Goal: Information Seeking & Learning: Find specific fact

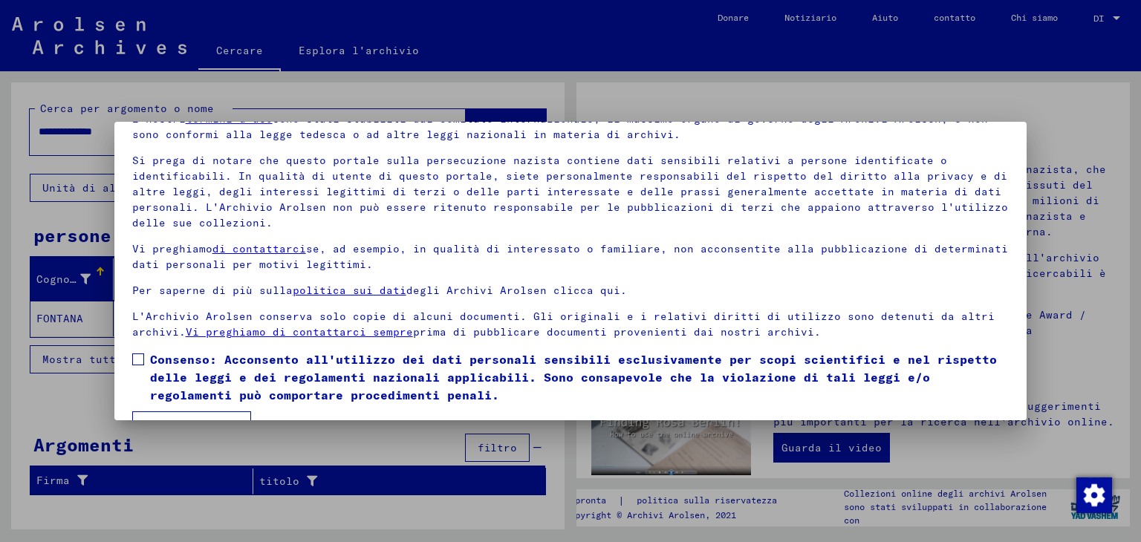
scroll to position [114, 0]
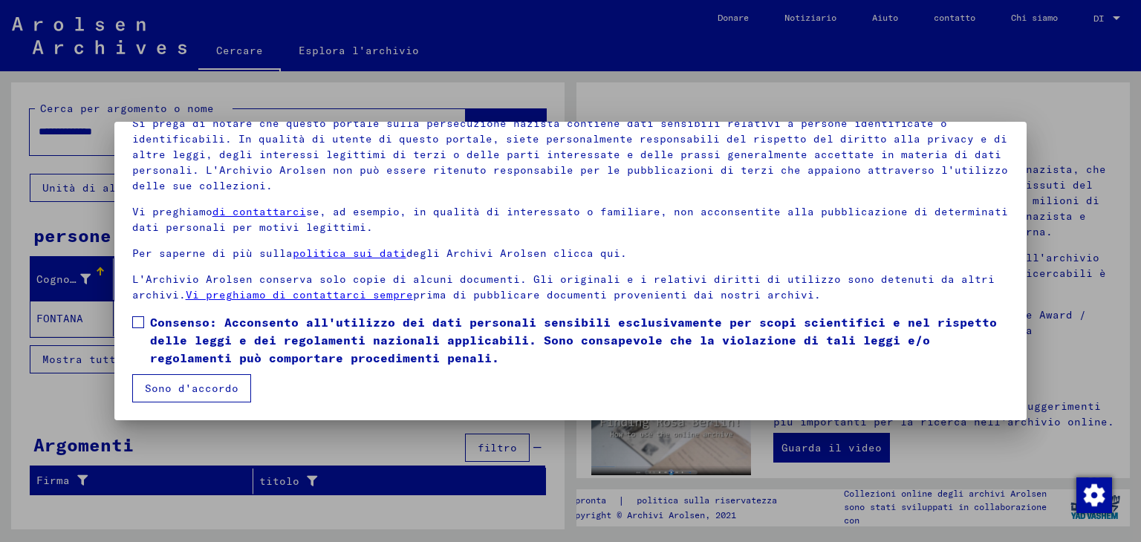
click at [211, 385] on font "Sono d'accordo" at bounding box center [192, 388] width 94 height 13
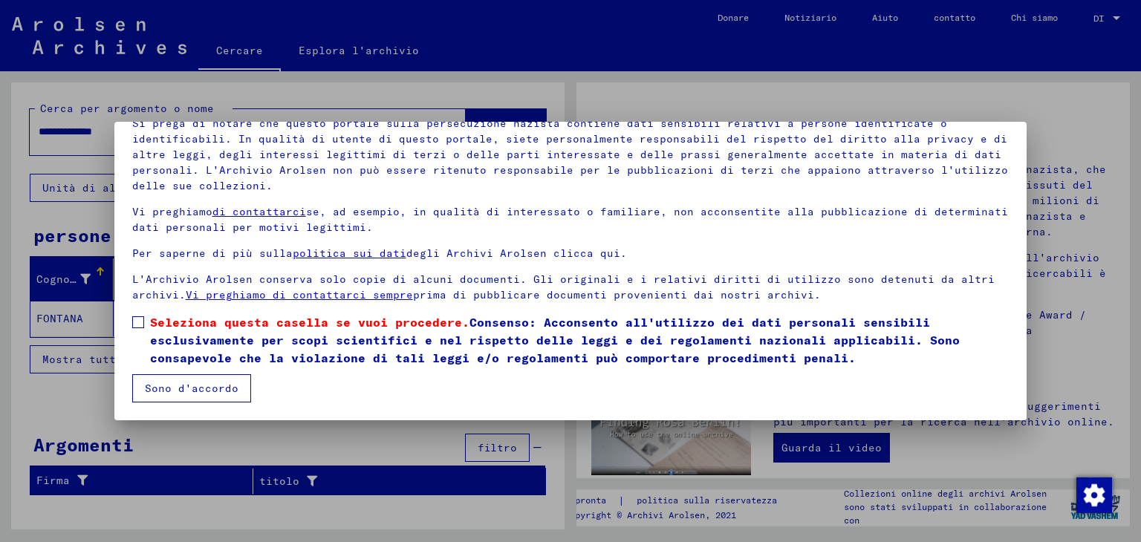
click at [131, 322] on mat-dialog-content "I nostri termini d'uso sono stati stabiliti dal Comitato internazionale, il mas…" at bounding box center [570, 233] width 913 height 339
click at [140, 322] on span at bounding box center [138, 322] width 12 height 12
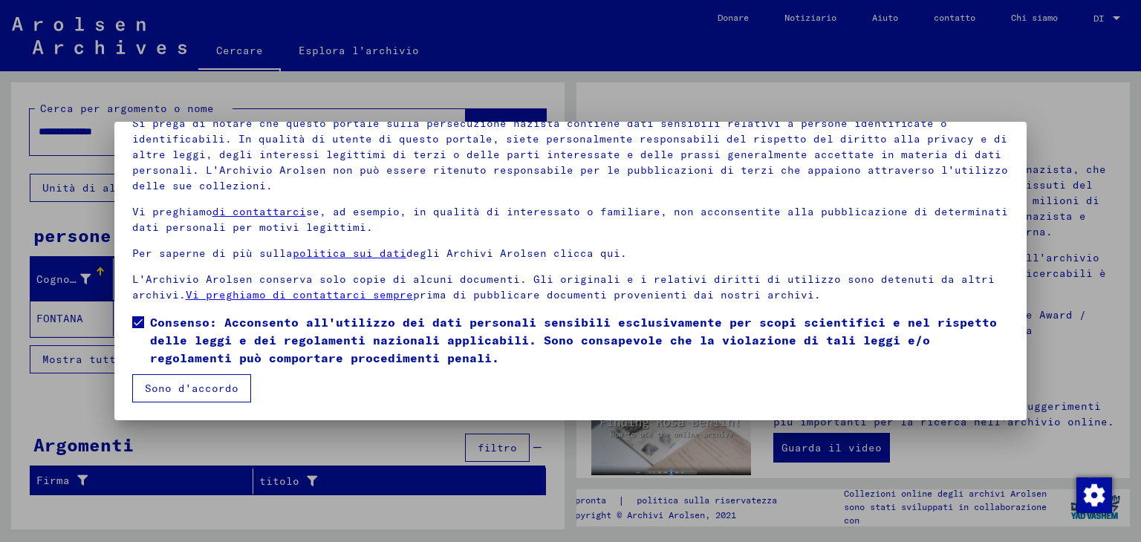
click at [235, 381] on button "Sono d'accordo" at bounding box center [191, 388] width 119 height 28
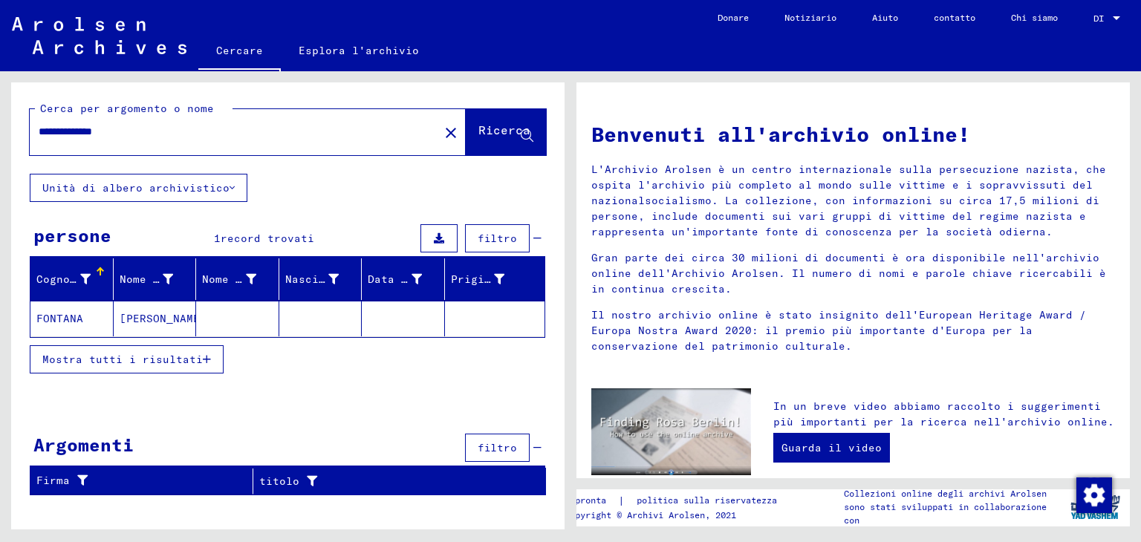
click at [193, 359] on font "Mostra tutti i risultati" at bounding box center [122, 359] width 160 height 13
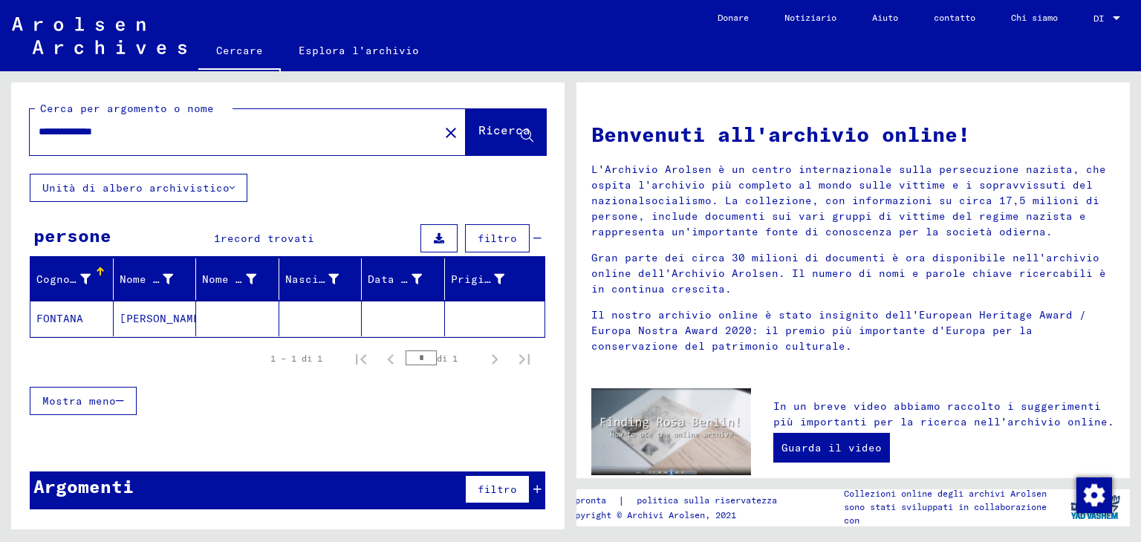
click at [217, 311] on mat-cell at bounding box center [237, 319] width 83 height 36
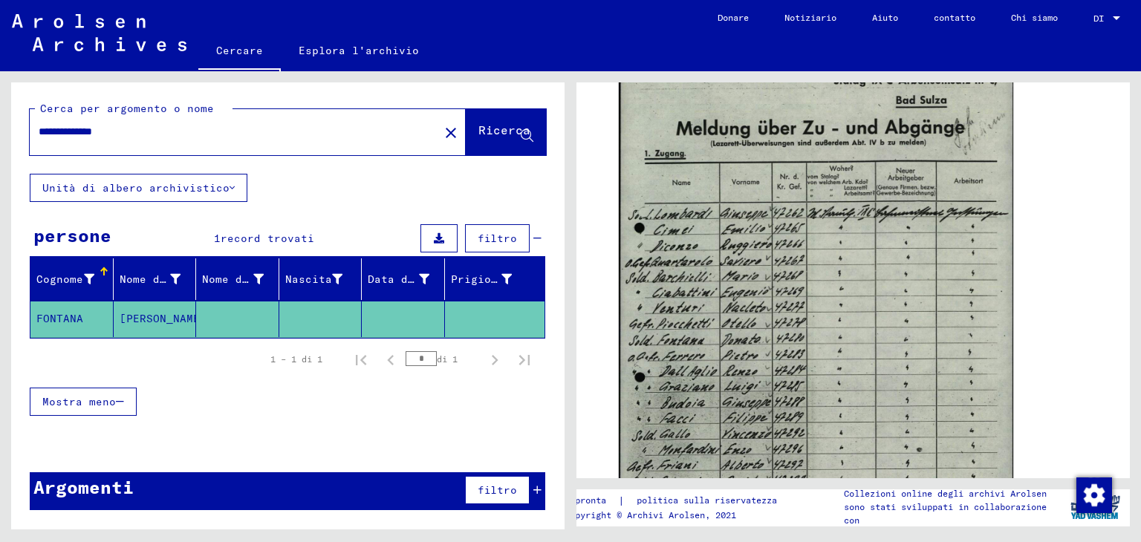
scroll to position [530, 0]
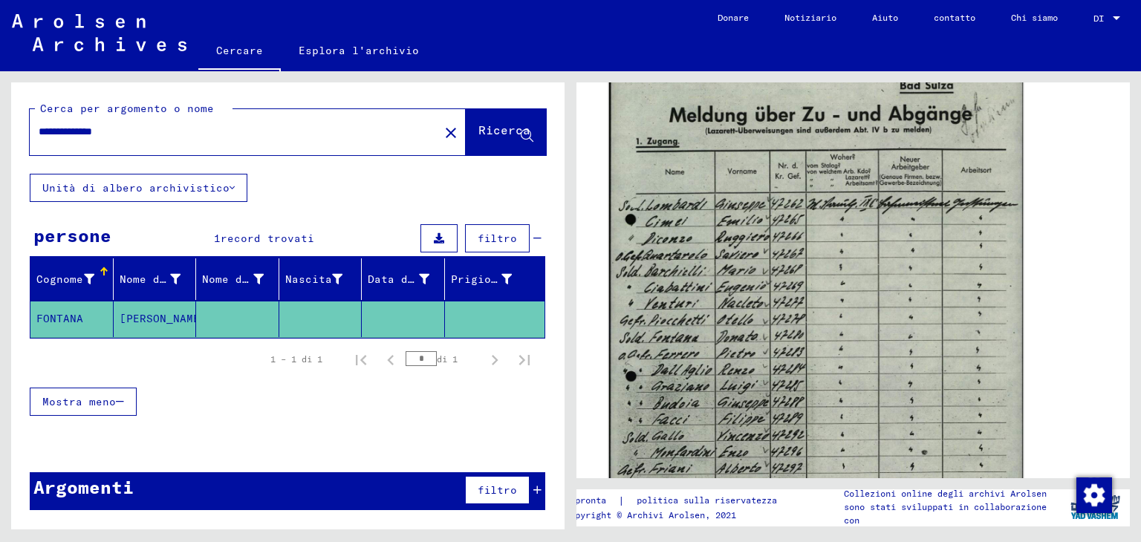
click at [1015, 175] on div "ID documento: 70941645" at bounding box center [853, 303] width 481 height 581
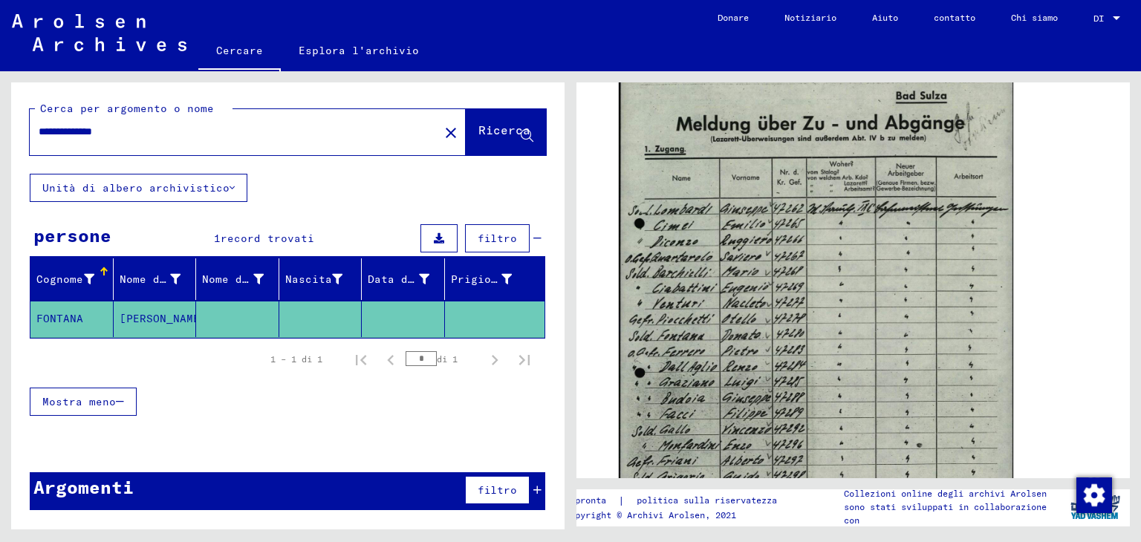
drag, startPoint x: 1108, startPoint y: 232, endPoint x: 1119, endPoint y: 243, distance: 15.2
click at [1119, 243] on div "2 Registrazione degli stranieri e dei perseguitati [DEMOGRAPHIC_DATA] da parte …" at bounding box center [852, 280] width 553 height 396
click at [108, 138] on input "**********" at bounding box center [234, 132] width 391 height 16
click at [500, 140] on span "Ricerca" at bounding box center [504, 133] width 52 height 15
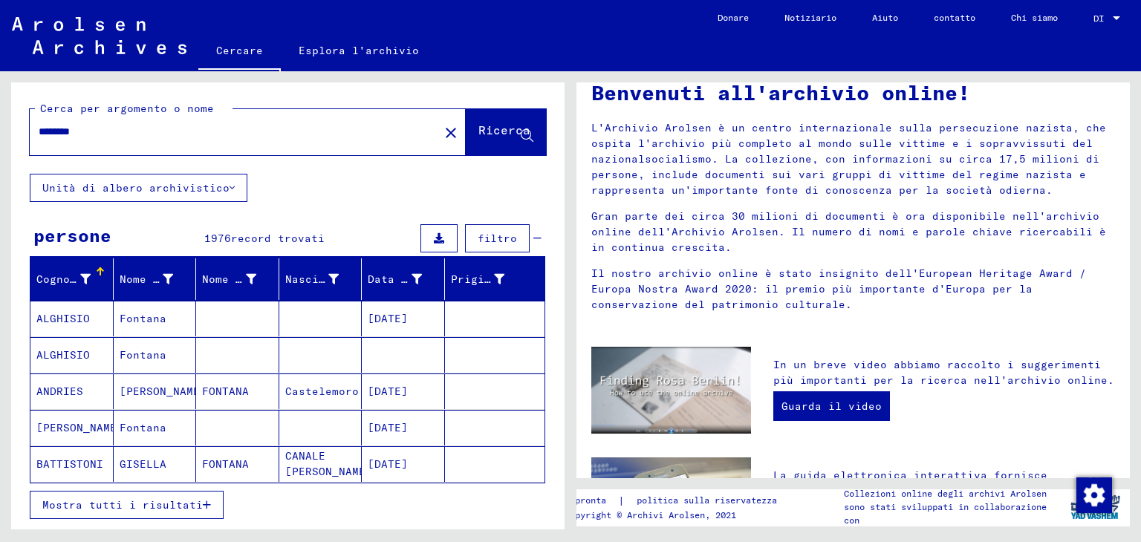
scroll to position [48, 0]
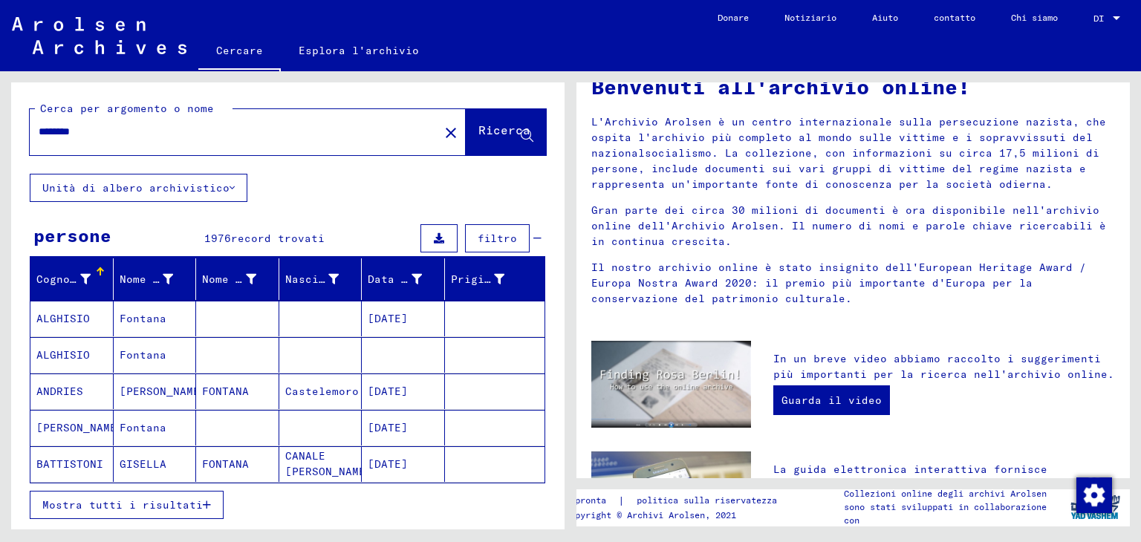
click at [178, 503] on font "Mostra tutti i risultati" at bounding box center [122, 504] width 160 height 13
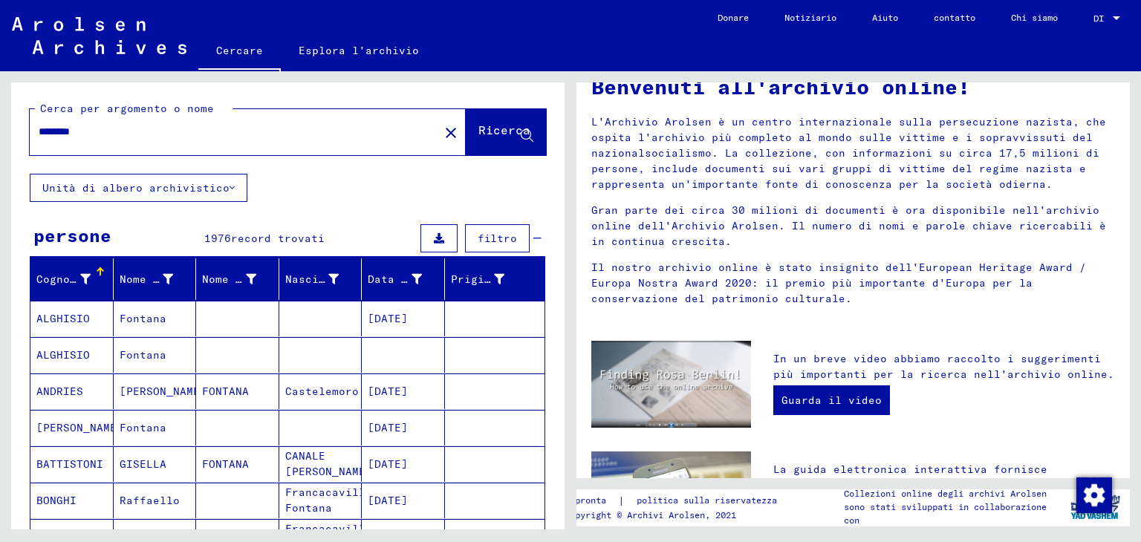
scroll to position [0, 0]
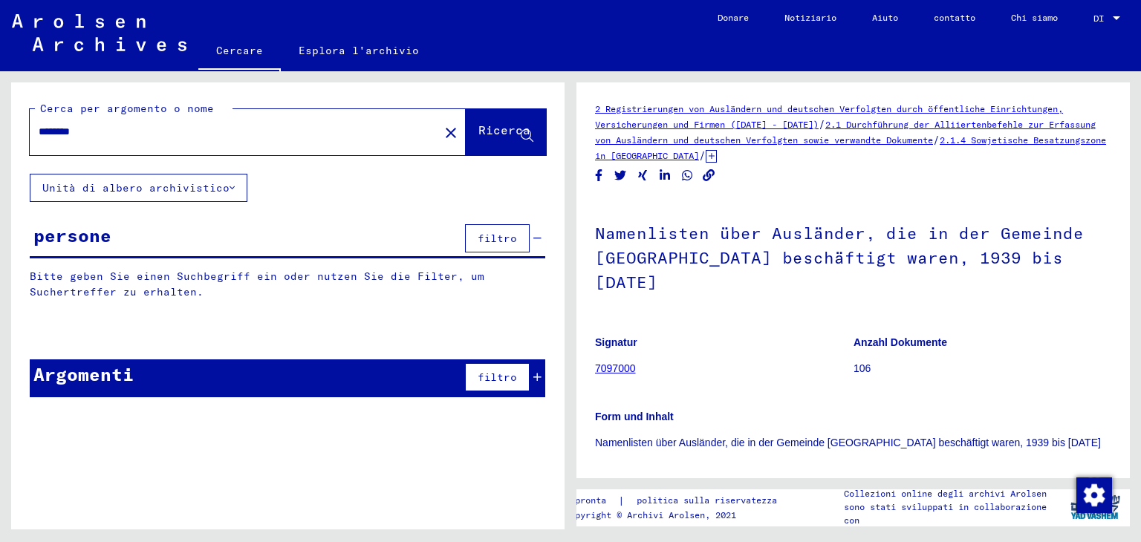
type input "**********"
